Goal: Task Accomplishment & Management: Manage account settings

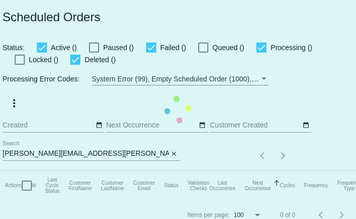
checkbox input "true"
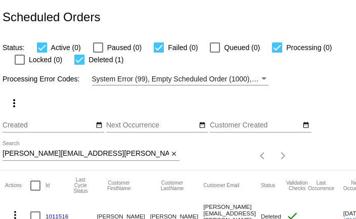
click at [30, 150] on input "[PERSON_NAME][EMAIL_ADDRESS][PERSON_NAME][DOMAIN_NAME]" at bounding box center [86, 154] width 167 height 8
click at [29, 150] on input "[PERSON_NAME][EMAIL_ADDRESS][PERSON_NAME][DOMAIN_NAME]" at bounding box center [86, 154] width 167 height 8
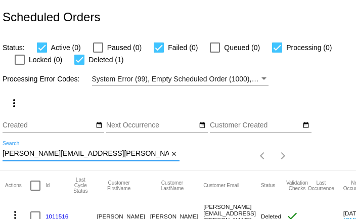
paste input "chan.kfoury@ao"
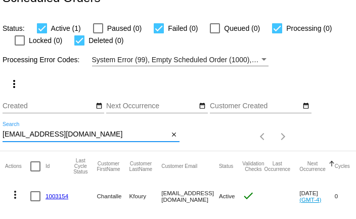
scroll to position [39, 0]
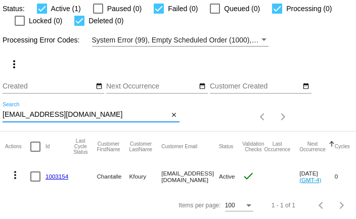
click at [14, 171] on mat-icon "more_vert" at bounding box center [15, 175] width 12 height 12
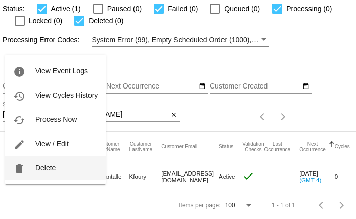
click at [37, 171] on span "Delete" at bounding box center [45, 168] width 20 height 8
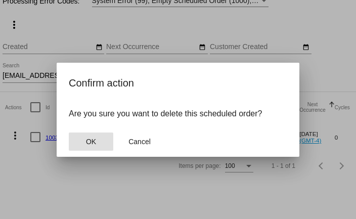
click at [91, 139] on span "OK" at bounding box center [91, 142] width 10 height 8
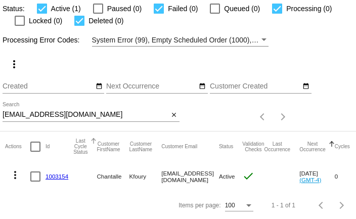
scroll to position [10, 0]
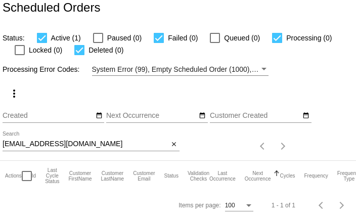
click at [127, 148] on input "[EMAIL_ADDRESS][DOMAIN_NAME]" at bounding box center [86, 144] width 167 height 8
paste input "[PERSON_NAME].martinson1217@gmai"
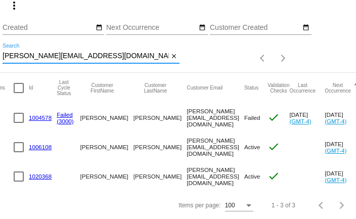
scroll to position [0, 0]
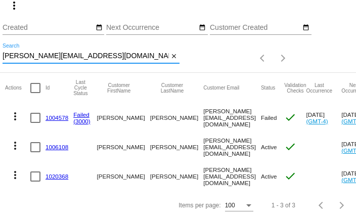
click at [80, 57] on input "[PERSON_NAME][EMAIL_ADDRESS][DOMAIN_NAME]" at bounding box center [86, 56] width 167 height 8
paste input "[PERSON_NAME].[PERSON_NAME]"
type input "[PERSON_NAME][EMAIL_ADDRESS][PERSON_NAME][DOMAIN_NAME]"
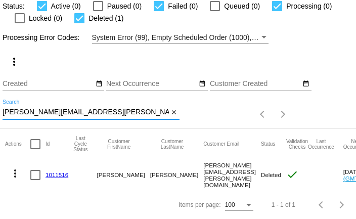
scroll to position [39, 0]
